Goal: Information Seeking & Learning: Learn about a topic

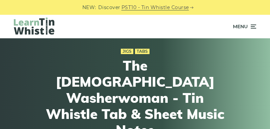
click at [252, 26] on icon at bounding box center [252, 27] width 7 height 8
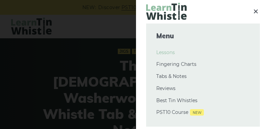
click at [168, 54] on link "Lessons" at bounding box center [202, 53] width 93 height 8
click at [255, 10] on icon at bounding box center [256, 11] width 8 height 8
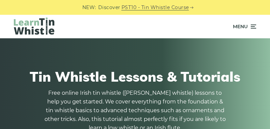
click at [255, 27] on icon at bounding box center [252, 27] width 7 height 8
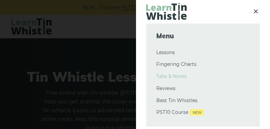
click at [160, 77] on link "Tabs & Notes" at bounding box center [202, 77] width 93 height 8
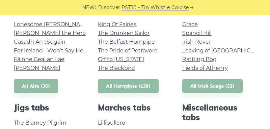
scroll to position [228, 0]
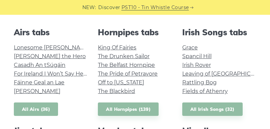
click at [35, 111] on link "All Airs (36)" at bounding box center [36, 110] width 44 height 14
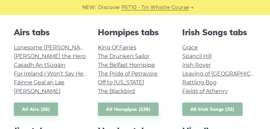
click at [195, 109] on link "All Irish Songs (32)" at bounding box center [212, 110] width 60 height 14
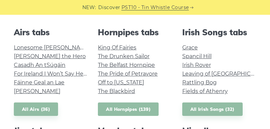
click at [125, 109] on link "All Hornpipes (139)" at bounding box center [128, 110] width 61 height 14
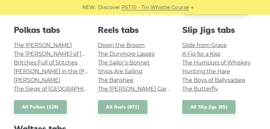
scroll to position [455, 0]
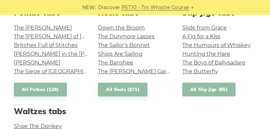
click at [192, 91] on link "All Slip Jigs (95)" at bounding box center [208, 90] width 53 height 14
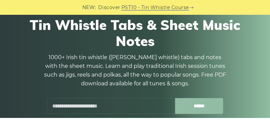
scroll to position [91, 0]
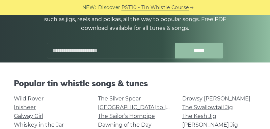
click at [92, 54] on input "text" at bounding box center [111, 51] width 128 height 16
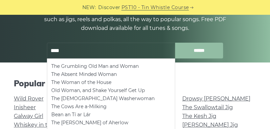
type input "*****"
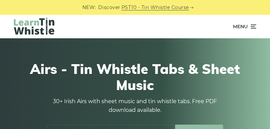
click at [252, 27] on icon at bounding box center [252, 27] width 7 height 8
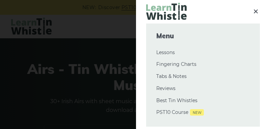
click at [111, 51] on div at bounding box center [135, 64] width 270 height 129
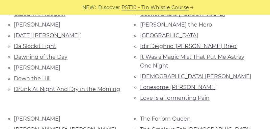
scroll to position [46, 0]
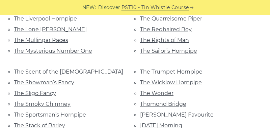
scroll to position [865, 0]
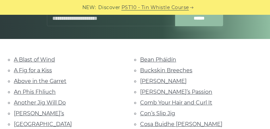
scroll to position [91, 0]
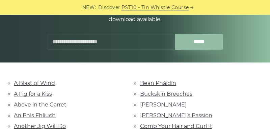
click at [104, 42] on input "text" at bounding box center [111, 42] width 128 height 16
type input "*****"
